Goal: Information Seeking & Learning: Find specific fact

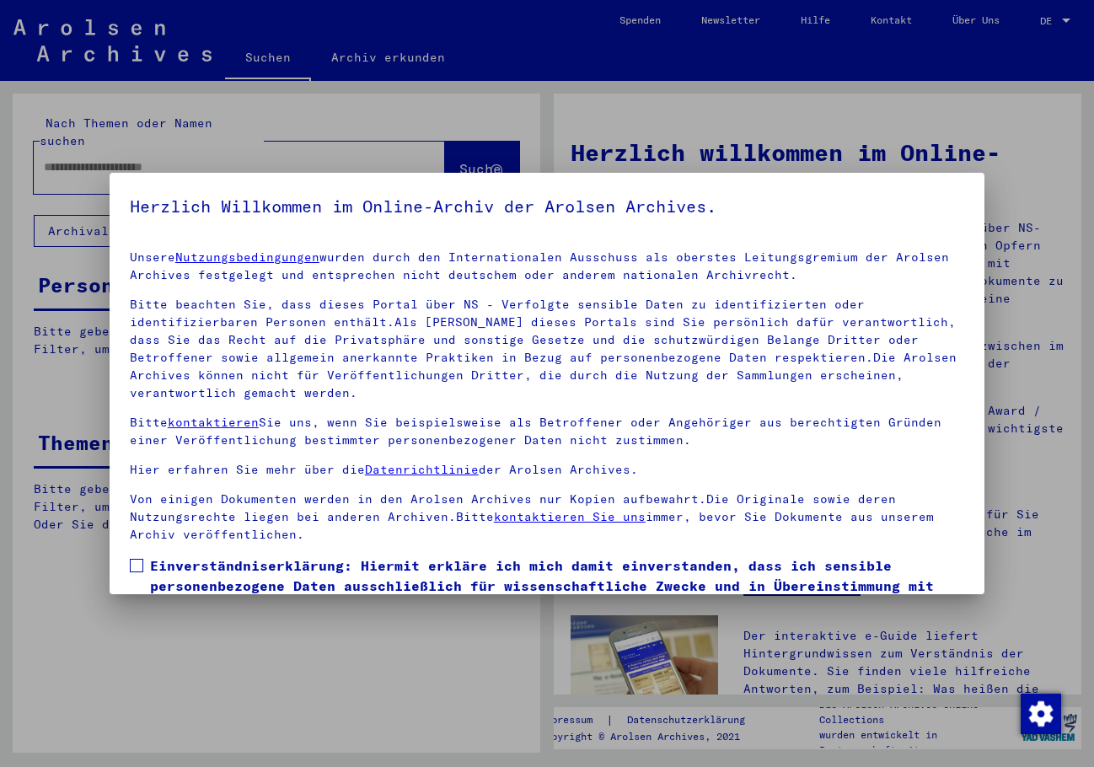
drag, startPoint x: 142, startPoint y: 572, endPoint x: 158, endPoint y: 567, distance: 16.6
click at [142, 572] on span at bounding box center [136, 565] width 13 height 13
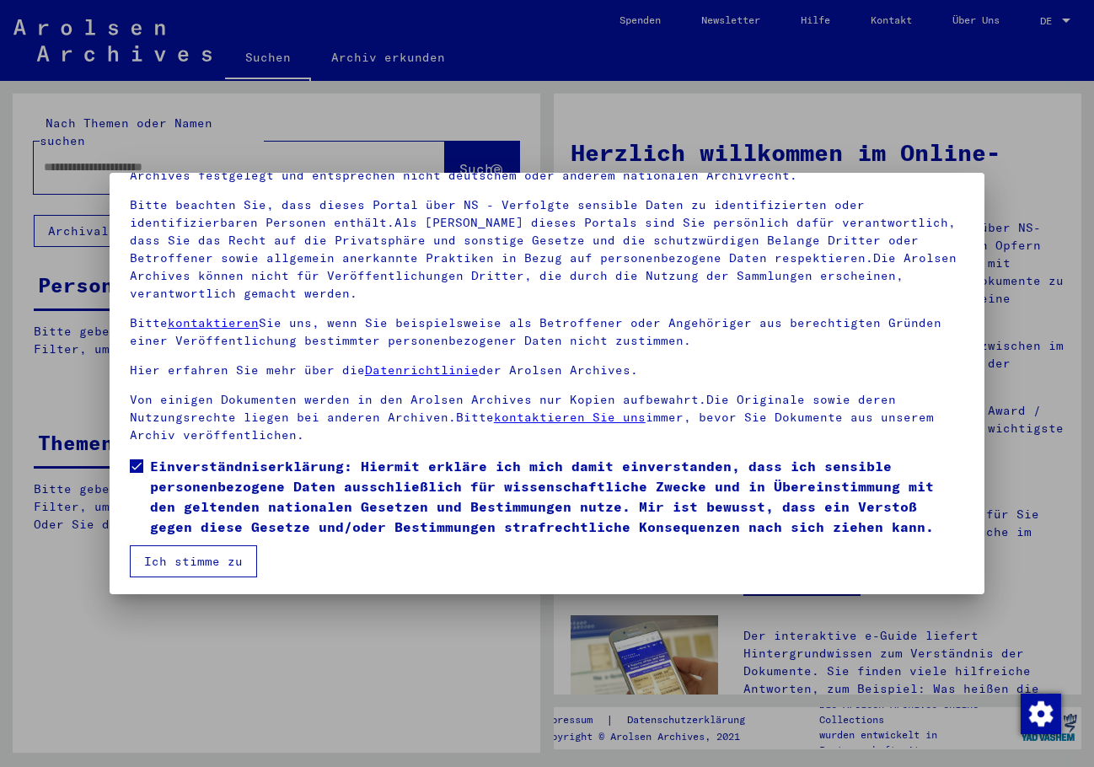
scroll to position [102, 0]
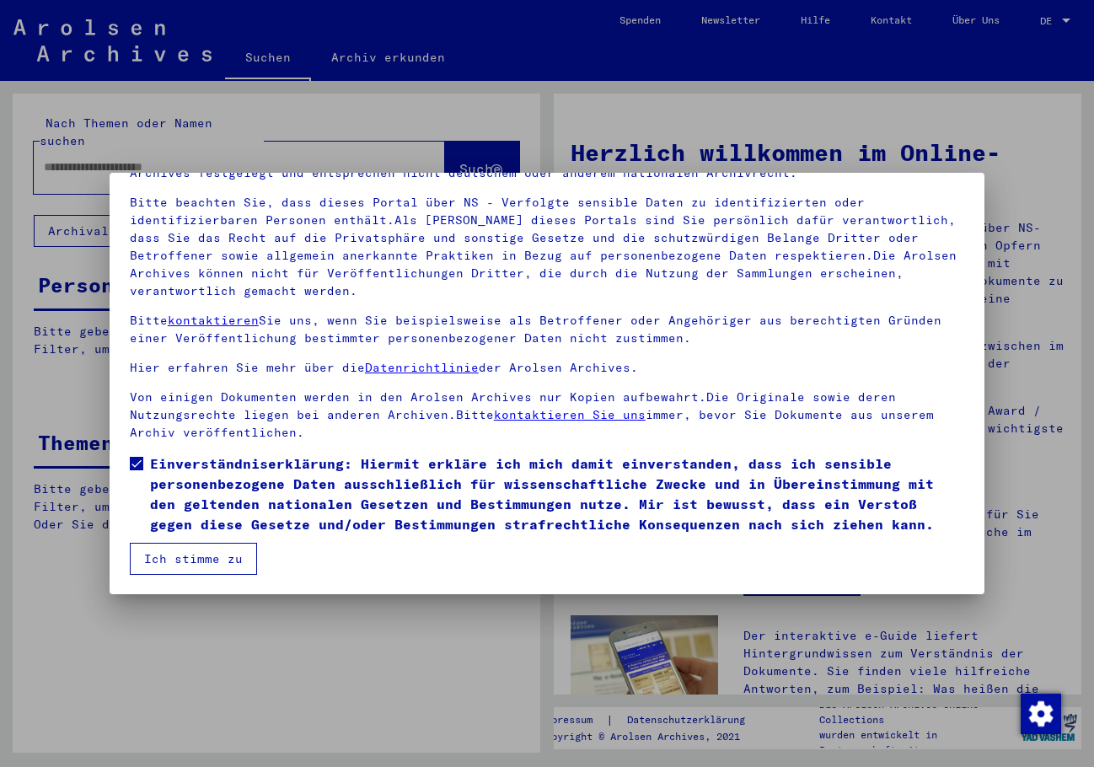
click at [228, 556] on button "Ich stimme zu" at bounding box center [193, 559] width 127 height 32
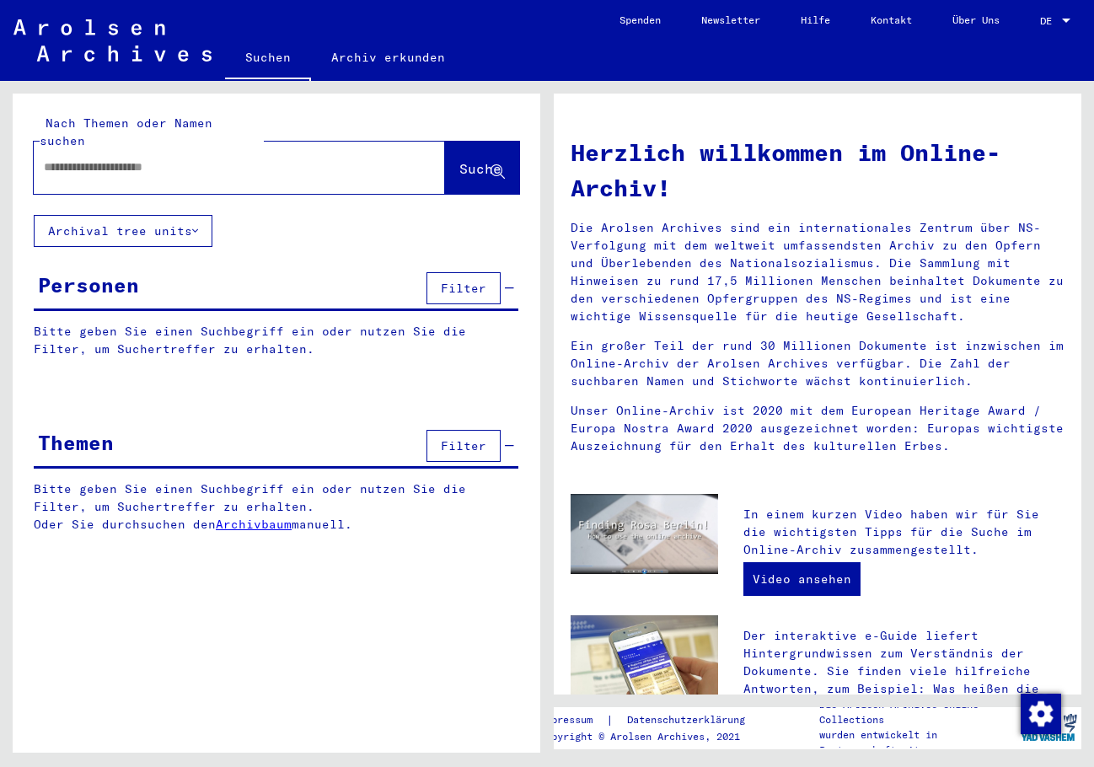
click at [1048, 19] on span "DE" at bounding box center [1049, 21] width 19 height 12
click at [1027, 29] on span "English" at bounding box center [1023, 30] width 41 height 13
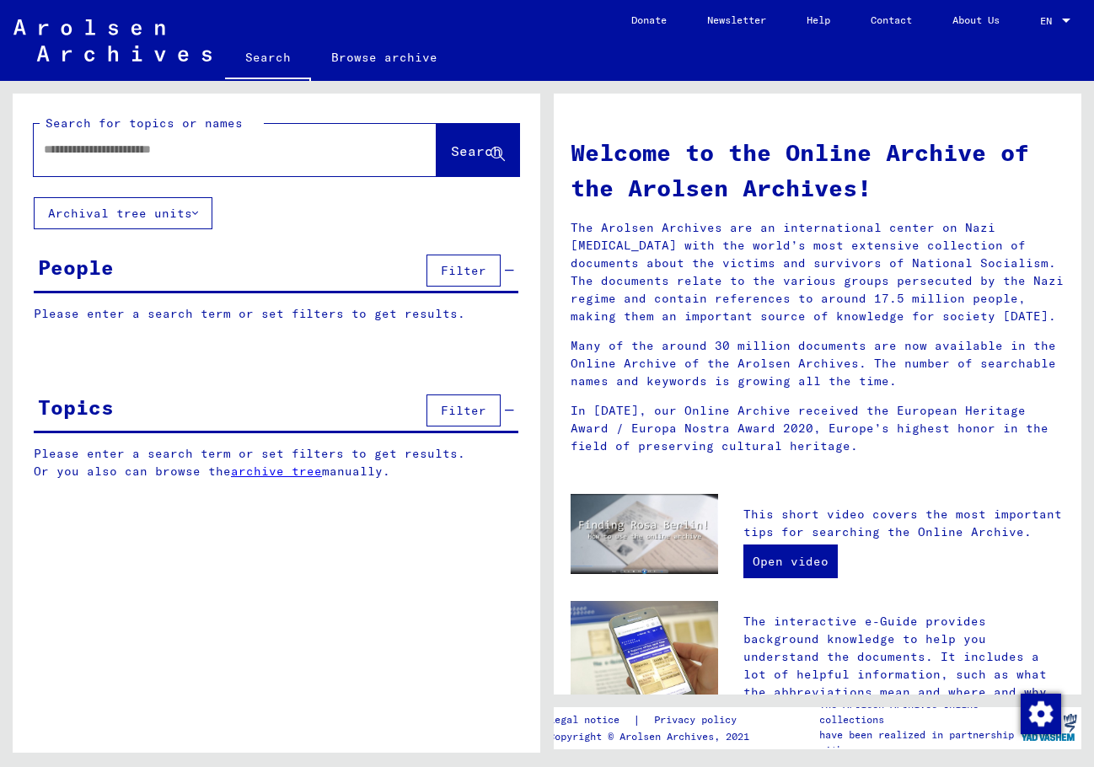
click at [137, 163] on div at bounding box center [210, 150] width 352 height 38
click at [135, 160] on div at bounding box center [210, 150] width 352 height 38
click at [125, 151] on input "text" at bounding box center [215, 150] width 342 height 18
